Goal: Information Seeking & Learning: Learn about a topic

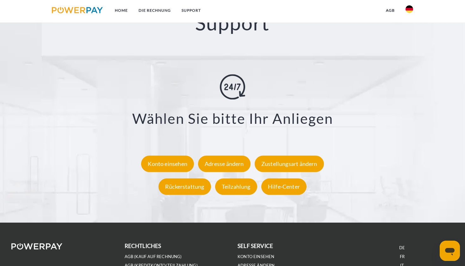
scroll to position [1111, 0]
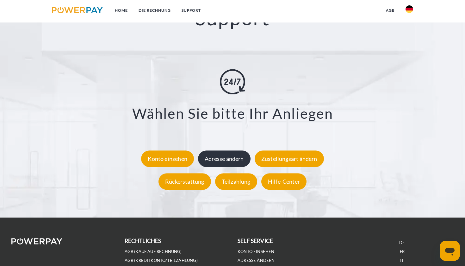
click at [234, 155] on div "Adresse ändern" at bounding box center [224, 159] width 53 height 16
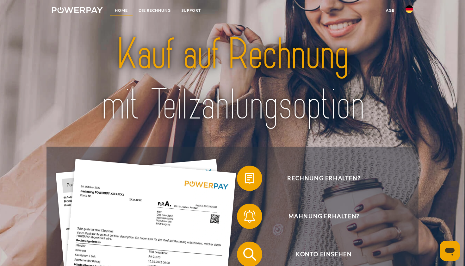
click at [124, 9] on link "Home" at bounding box center [122, 10] width 24 height 11
click at [85, 10] on img at bounding box center [77, 10] width 51 height 6
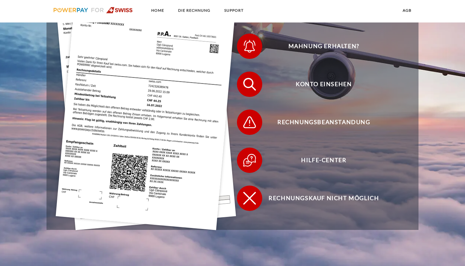
scroll to position [201, 0]
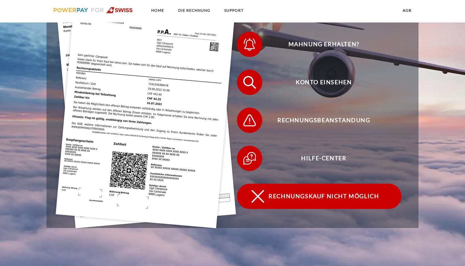
click at [301, 191] on span "Rechnungskauf nicht möglich" at bounding box center [324, 196] width 155 height 25
